Goal: Task Accomplishment & Management: Manage account settings

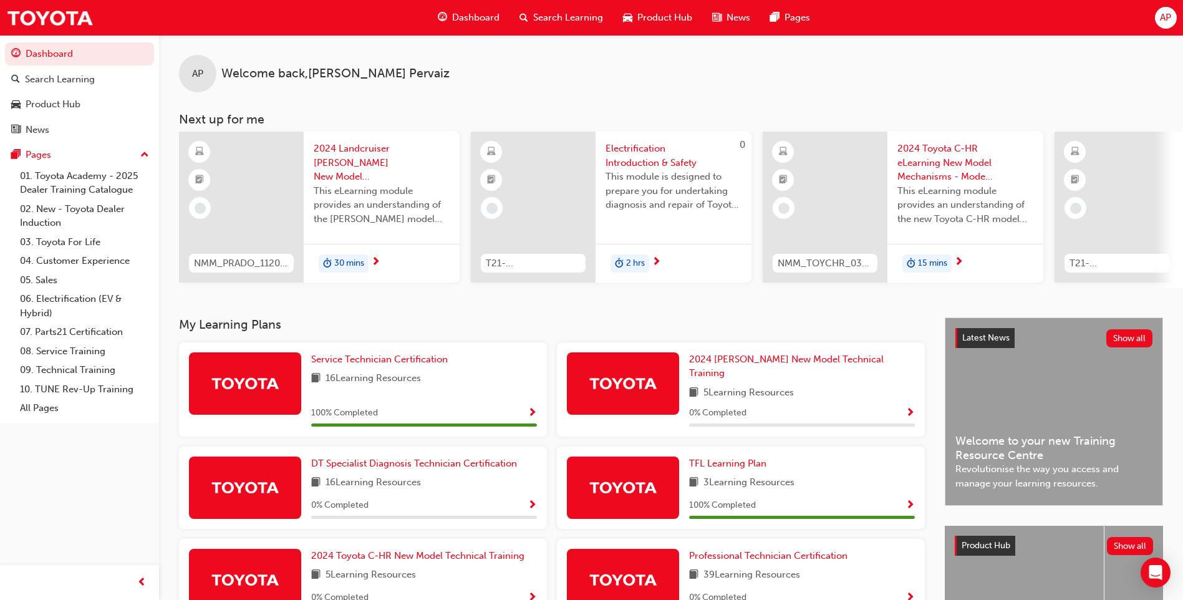
click at [1170, 19] on span "AP" at bounding box center [1165, 18] width 11 height 14
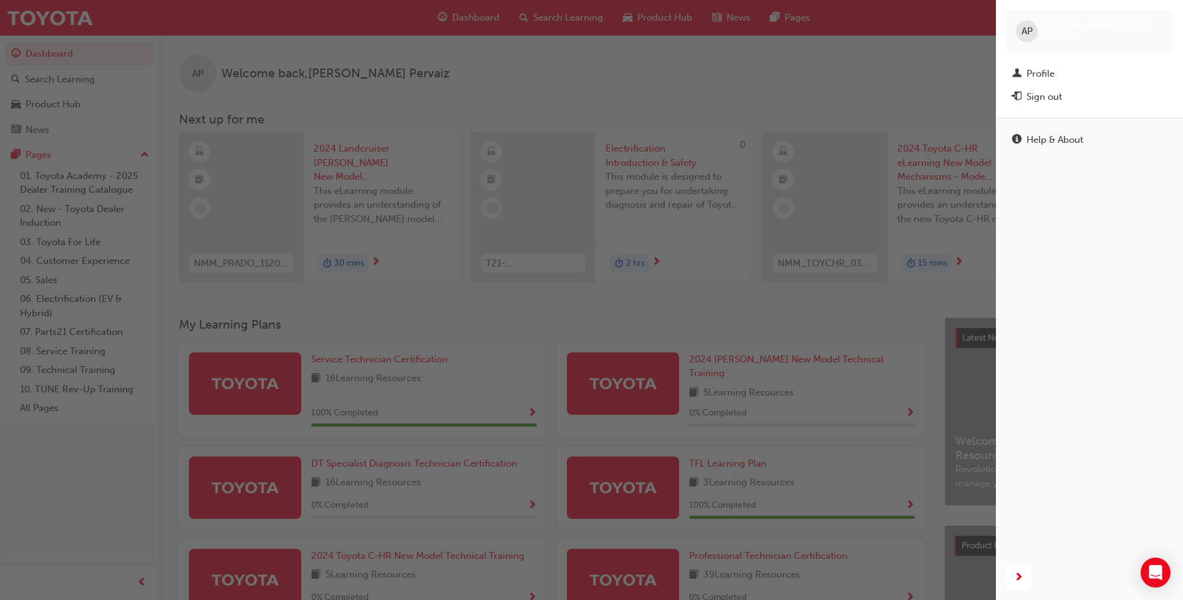
click at [1072, 95] on div "Sign out" at bounding box center [1089, 97] width 155 height 16
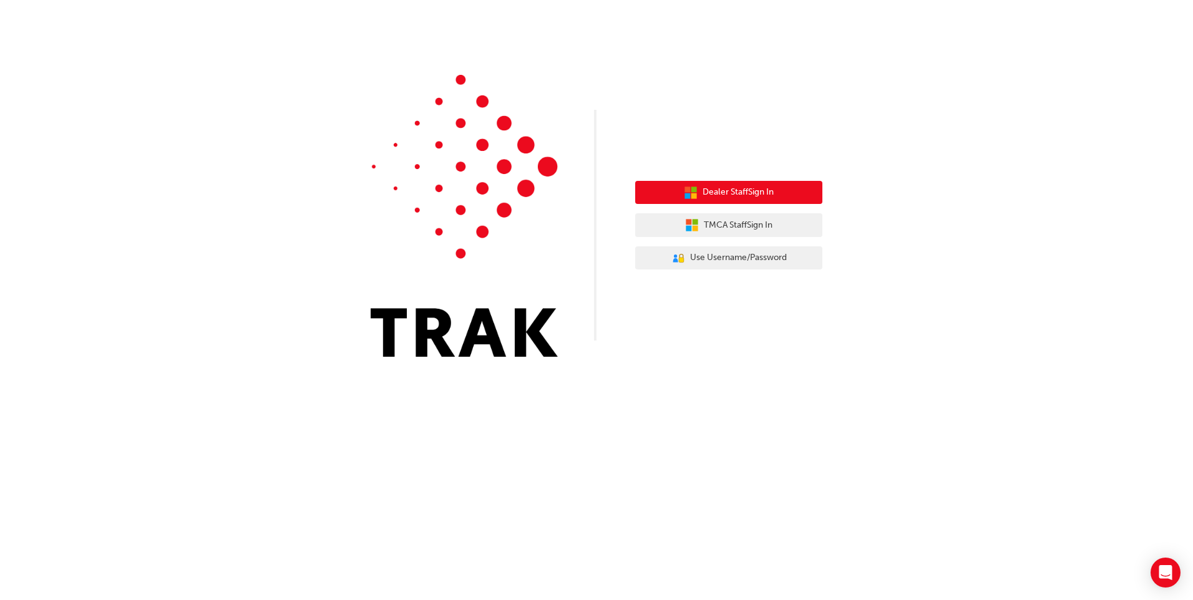
click at [764, 194] on span "Dealer Staff Sign In" at bounding box center [737, 192] width 71 height 14
